Goal: Information Seeking & Learning: Learn about a topic

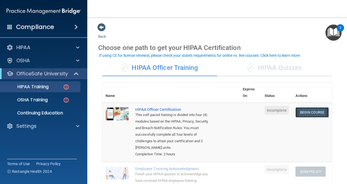
click at [305, 112] on link "Begin Course" at bounding box center [312, 112] width 33 height 10
click at [308, 112] on link "Begin Course" at bounding box center [312, 112] width 33 height 10
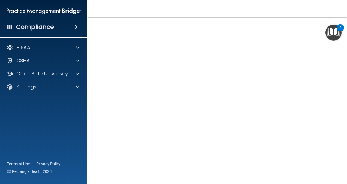
scroll to position [44, 0]
click at [337, 35] on img "Open Resource Center, 2 new notifications" at bounding box center [334, 33] width 16 height 16
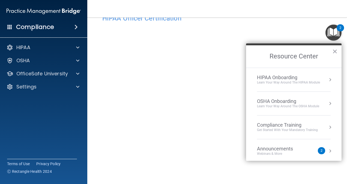
scroll to position [29, 0]
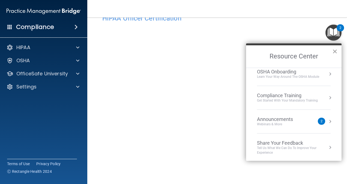
click at [336, 53] on button "×" at bounding box center [334, 51] width 5 height 9
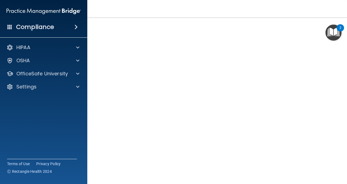
scroll to position [17, 0]
